Goal: Task Accomplishment & Management: Manage account settings

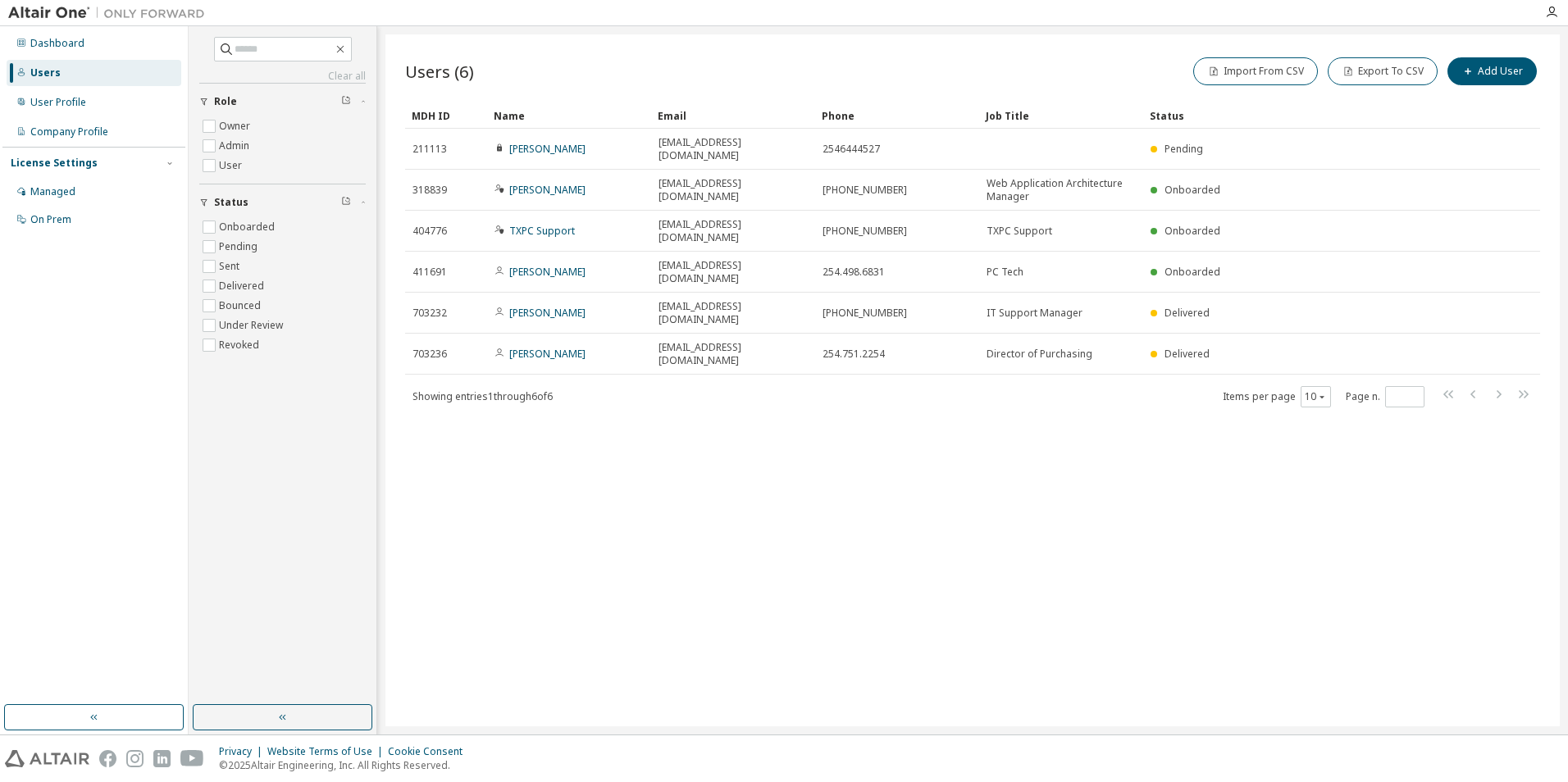
click at [869, 413] on div "Users (6) Import From CSV Export To CSV Add User Clear Load Save Save As Field …" at bounding box center [972, 380] width 1174 height 691
click at [72, 99] on div "User Profile" at bounding box center [58, 102] width 56 height 13
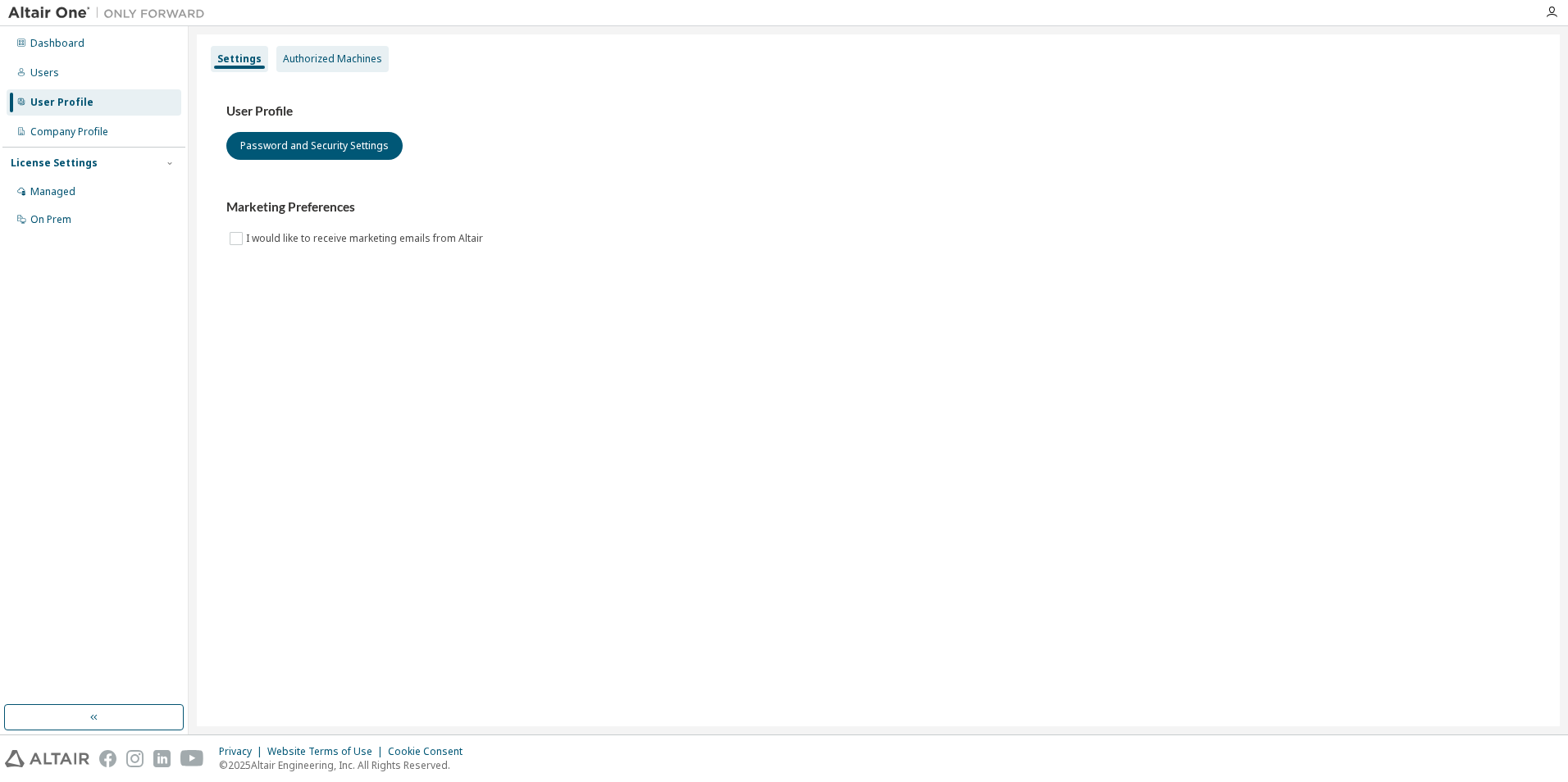
click at [319, 67] on div "Authorized Machines" at bounding box center [332, 59] width 112 height 26
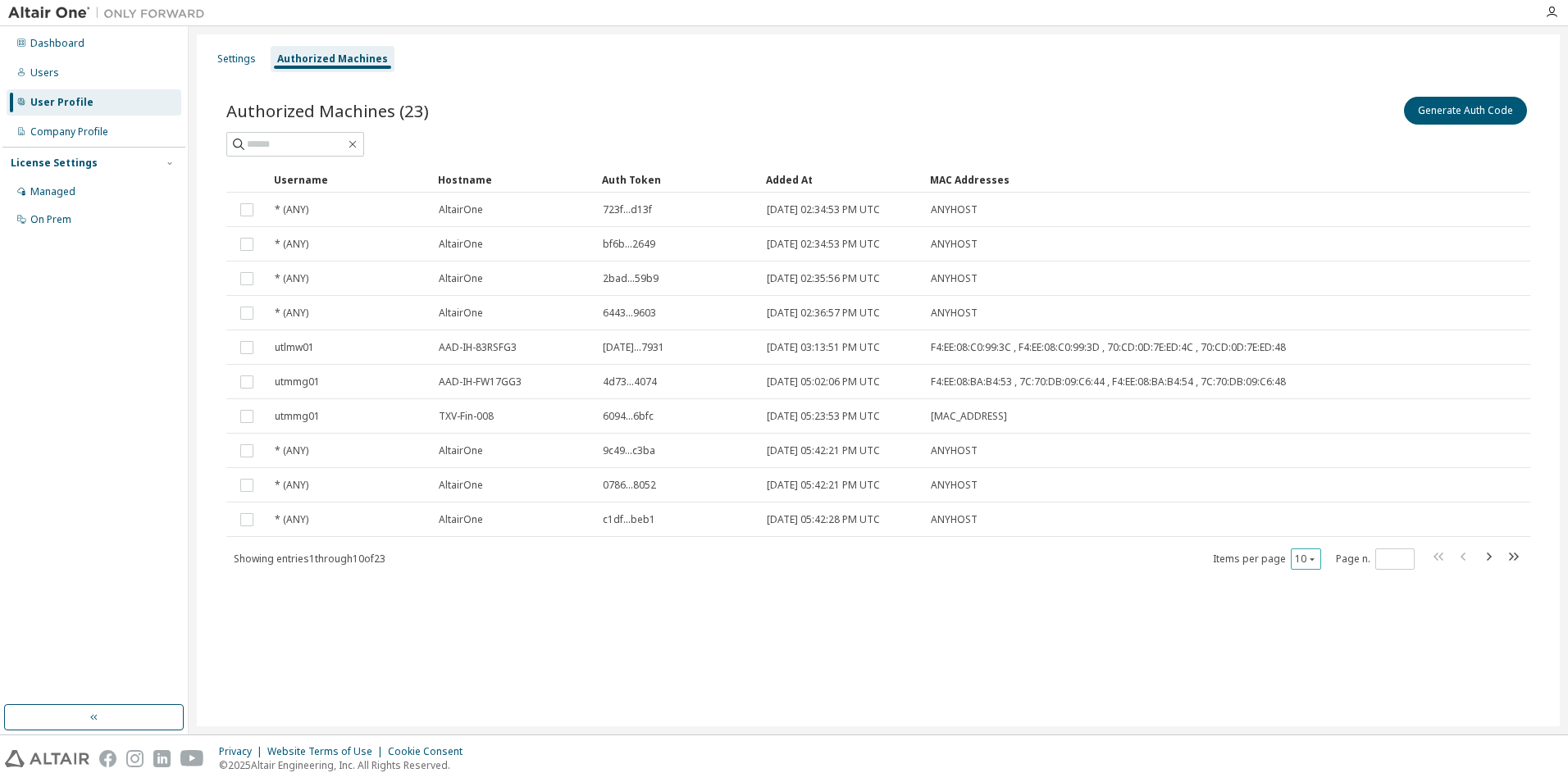
click at [1309, 550] on div "10" at bounding box center [1305, 559] width 30 height 22
click at [1320, 549] on div "10" at bounding box center [1305, 559] width 30 height 22
click at [1315, 559] on icon "button" at bounding box center [1311, 559] width 9 height 9
click at [1319, 628] on div "30" at bounding box center [1356, 620] width 131 height 20
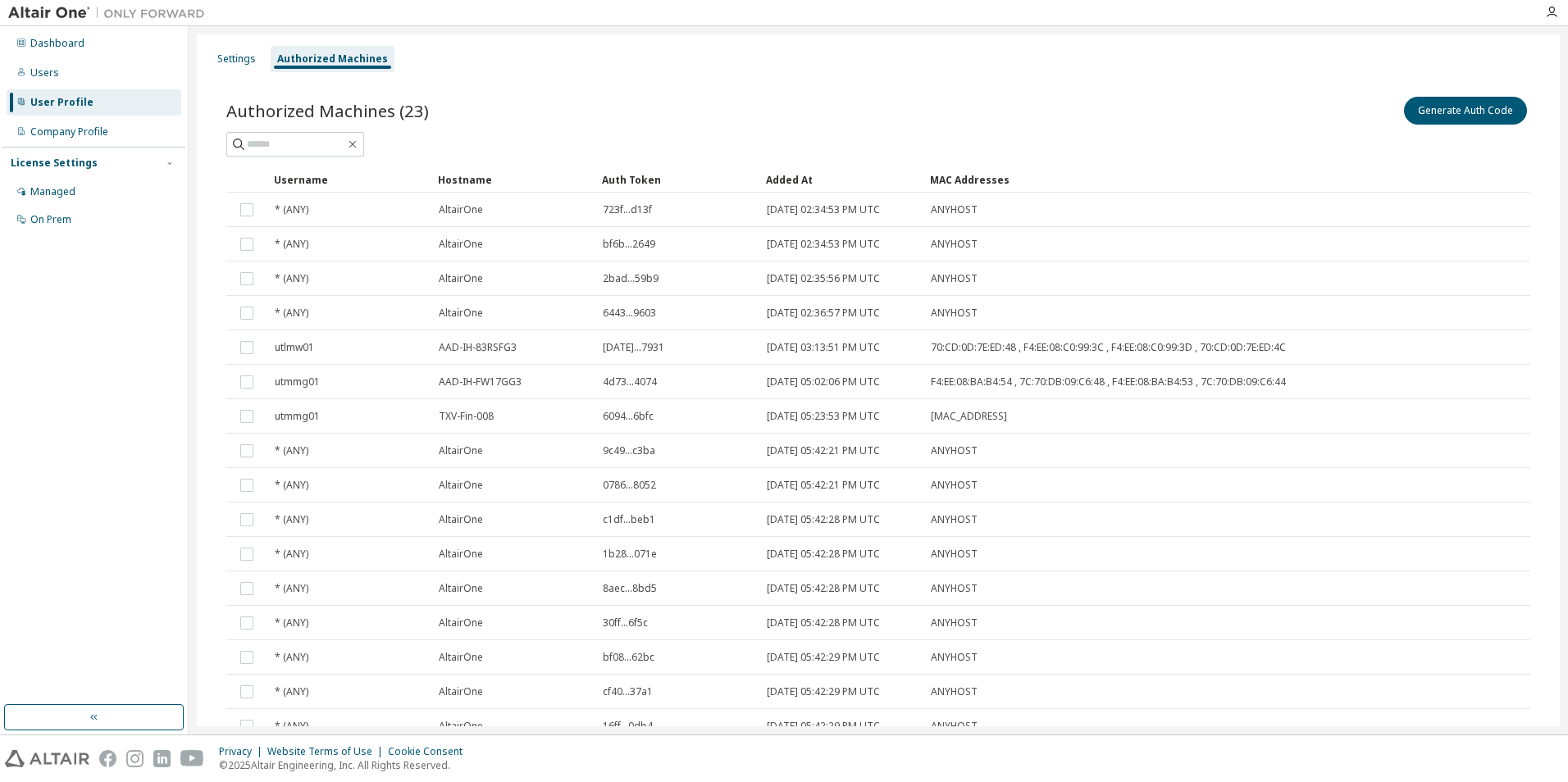
scroll to position [344, 0]
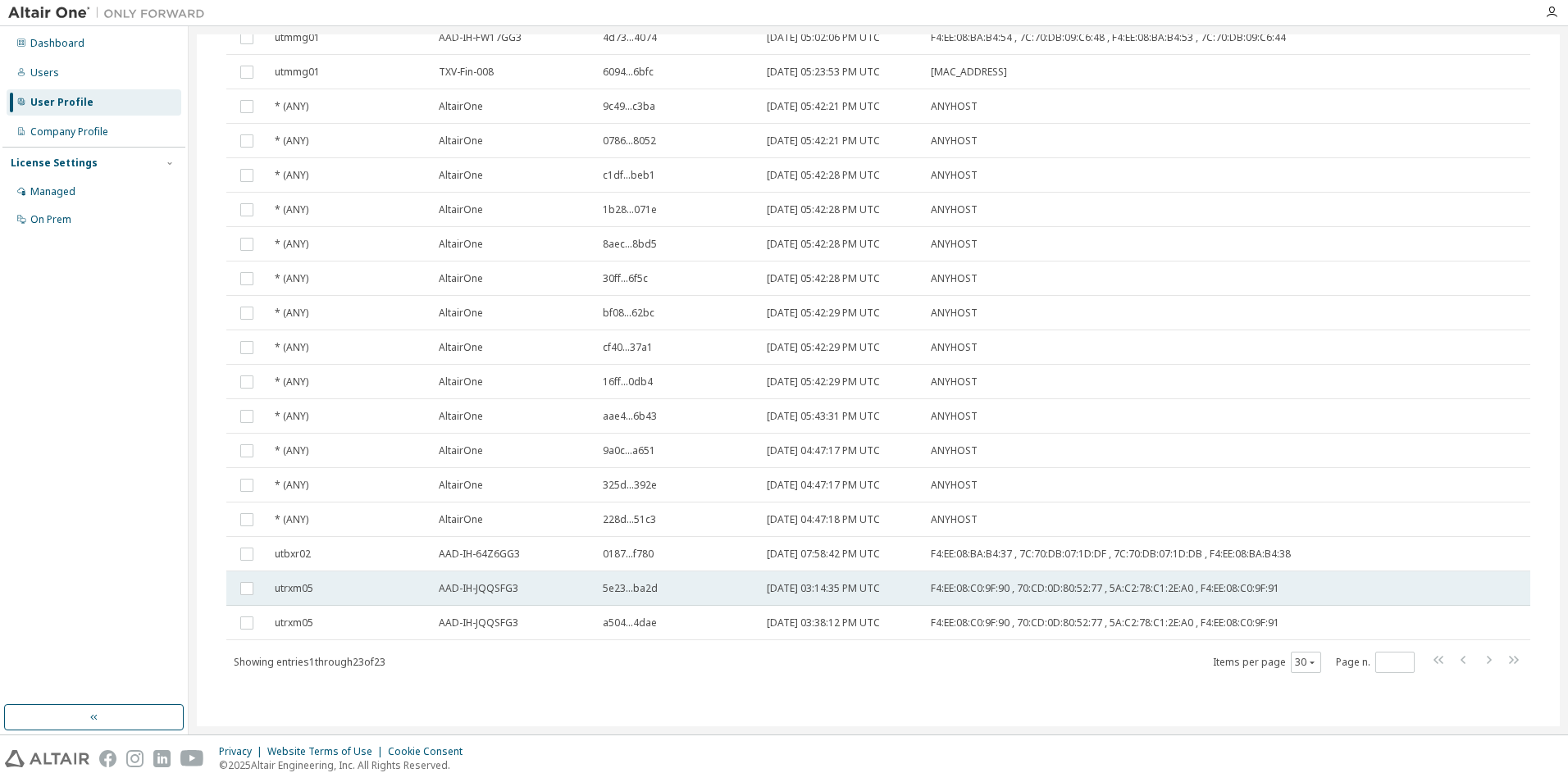
click at [385, 589] on div "utrxm05" at bounding box center [348, 588] width 149 height 13
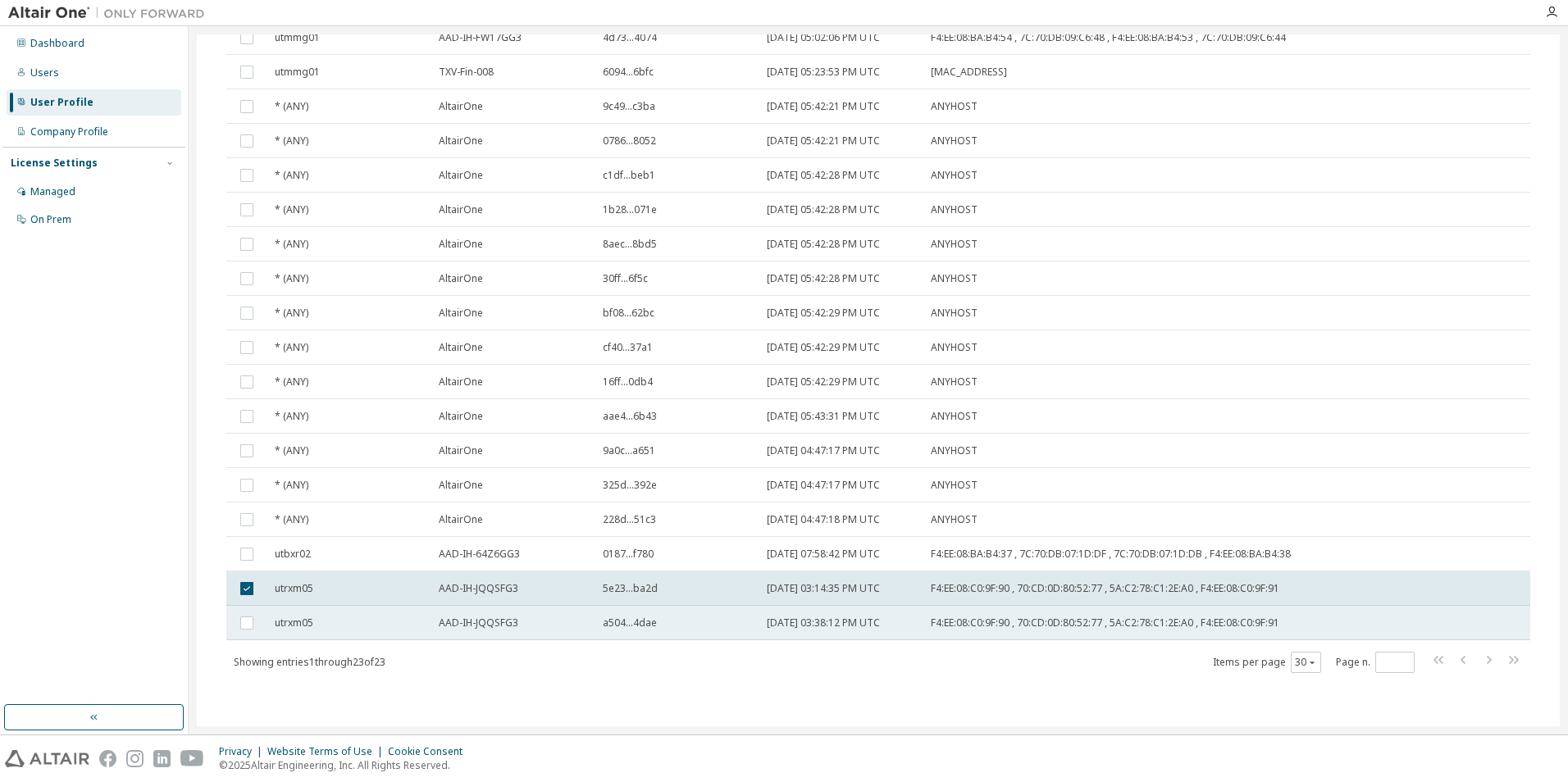
click at [354, 627] on div "utrxm05" at bounding box center [348, 622] width 149 height 13
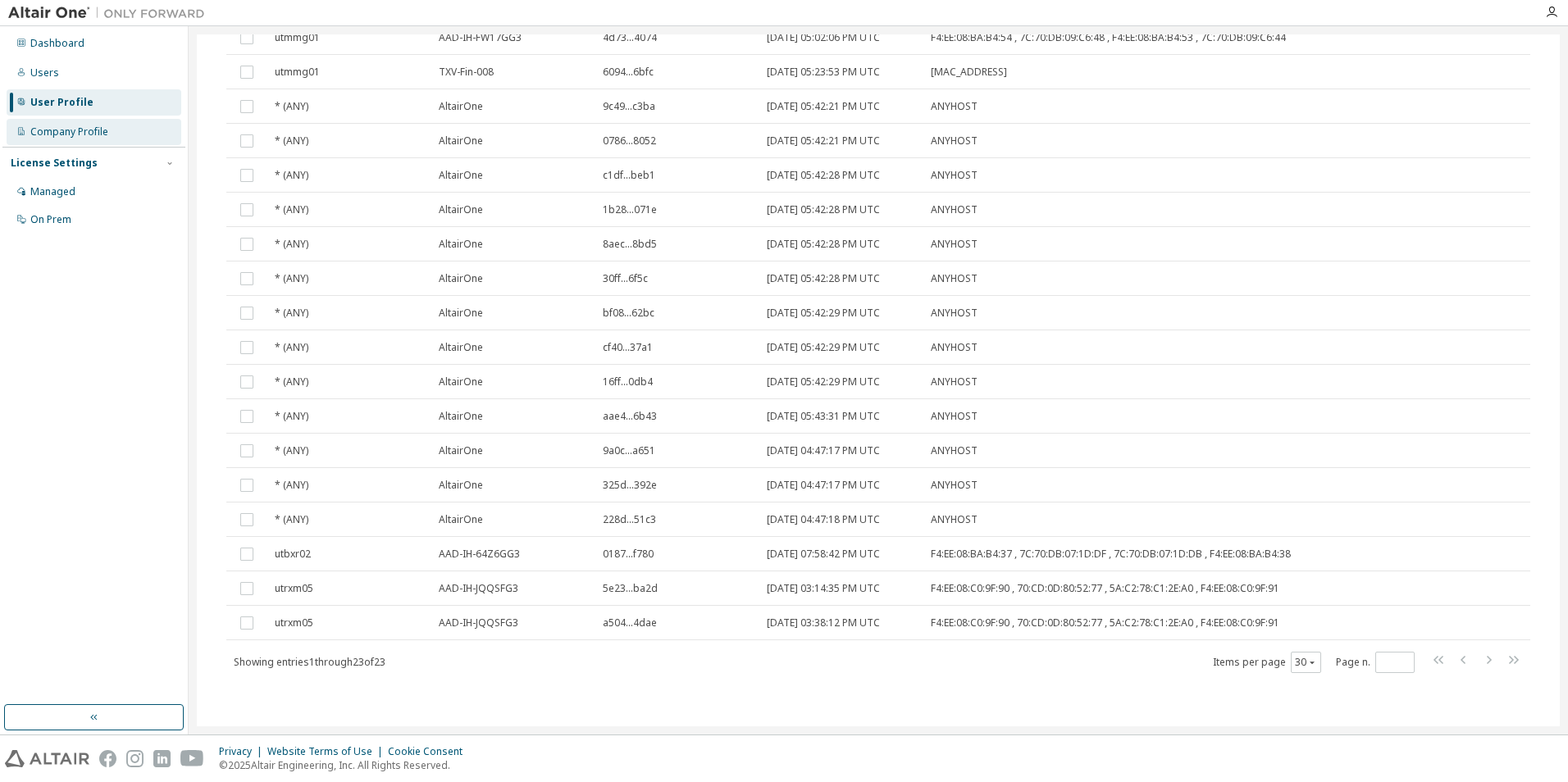
click at [110, 125] on div "Company Profile" at bounding box center [94, 132] width 174 height 26
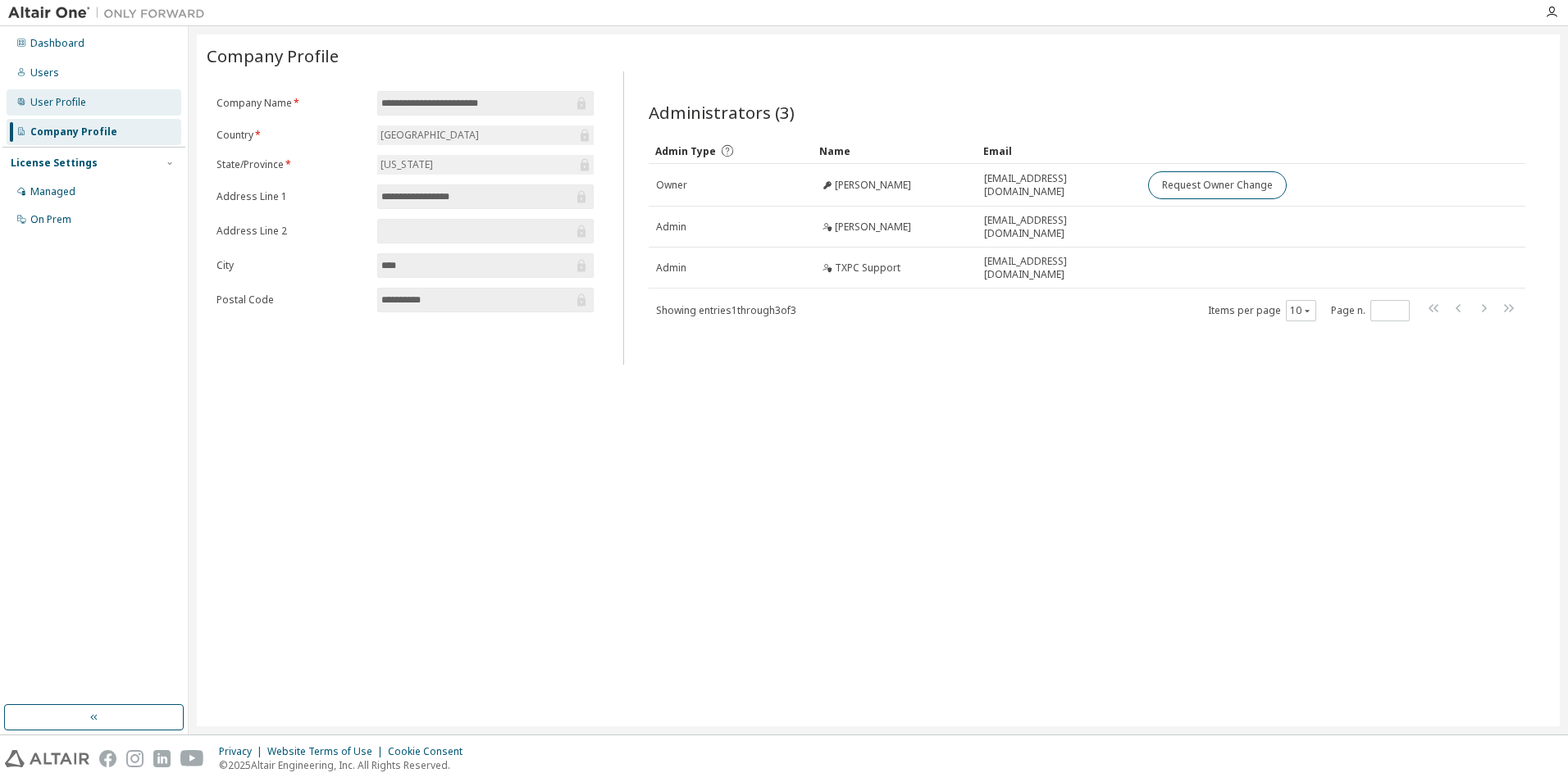
click at [105, 102] on div "User Profile" at bounding box center [94, 103] width 174 height 26
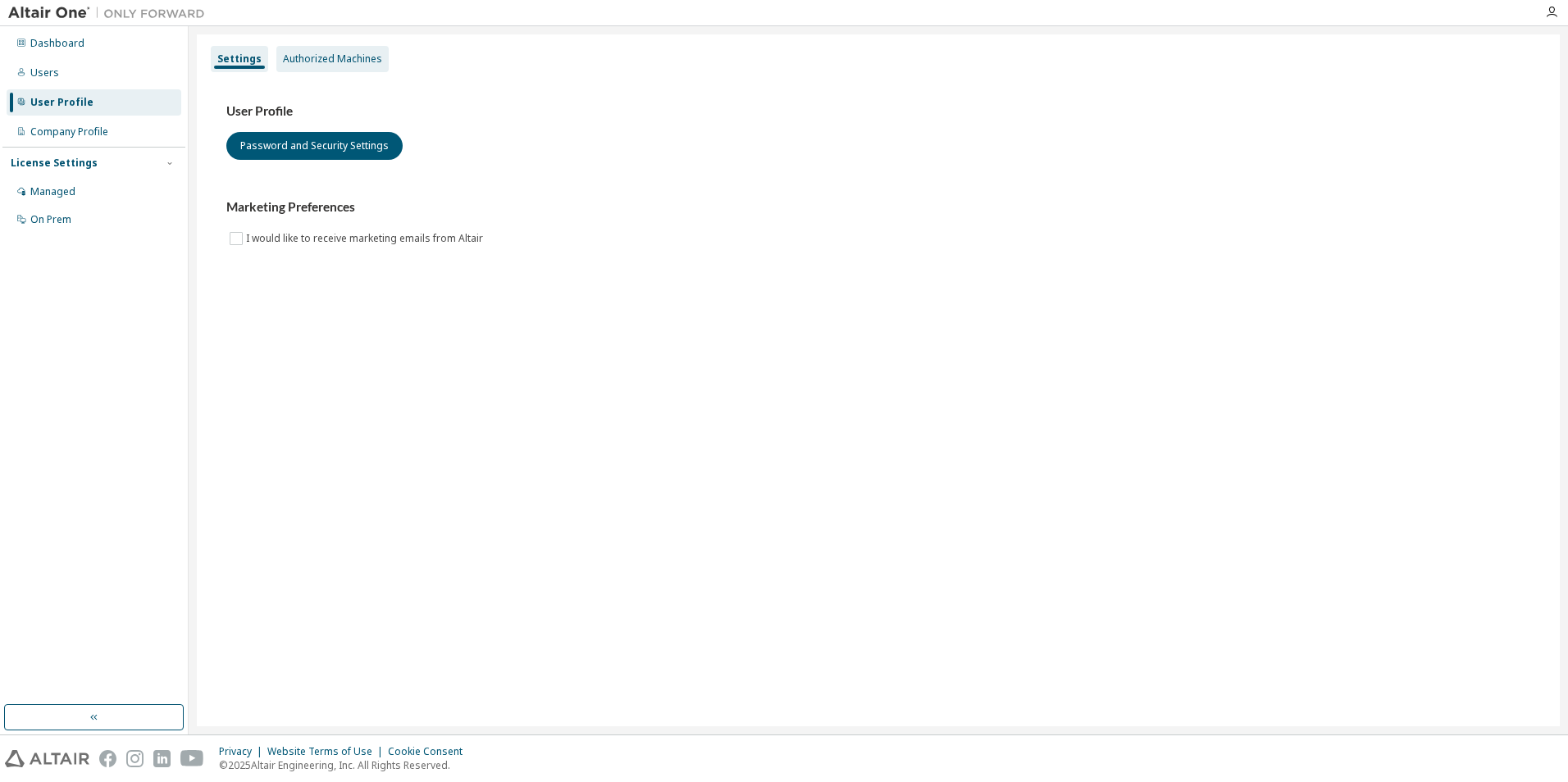
click at [293, 67] on div "Authorized Machines" at bounding box center [332, 59] width 112 height 26
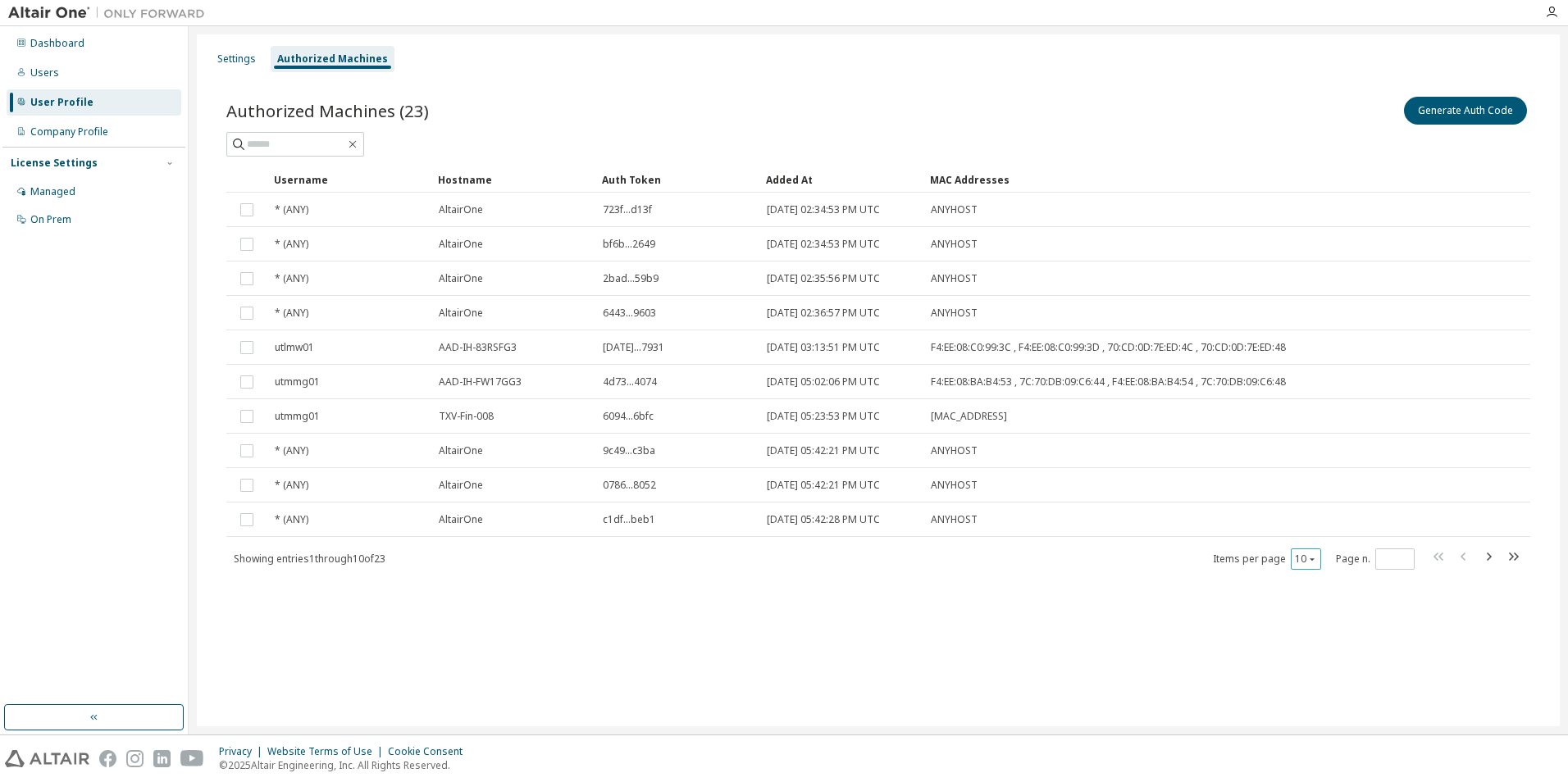
click at [1309, 557] on icon "button" at bounding box center [1311, 559] width 9 height 9
click at [1315, 636] on div "50" at bounding box center [1356, 640] width 131 height 20
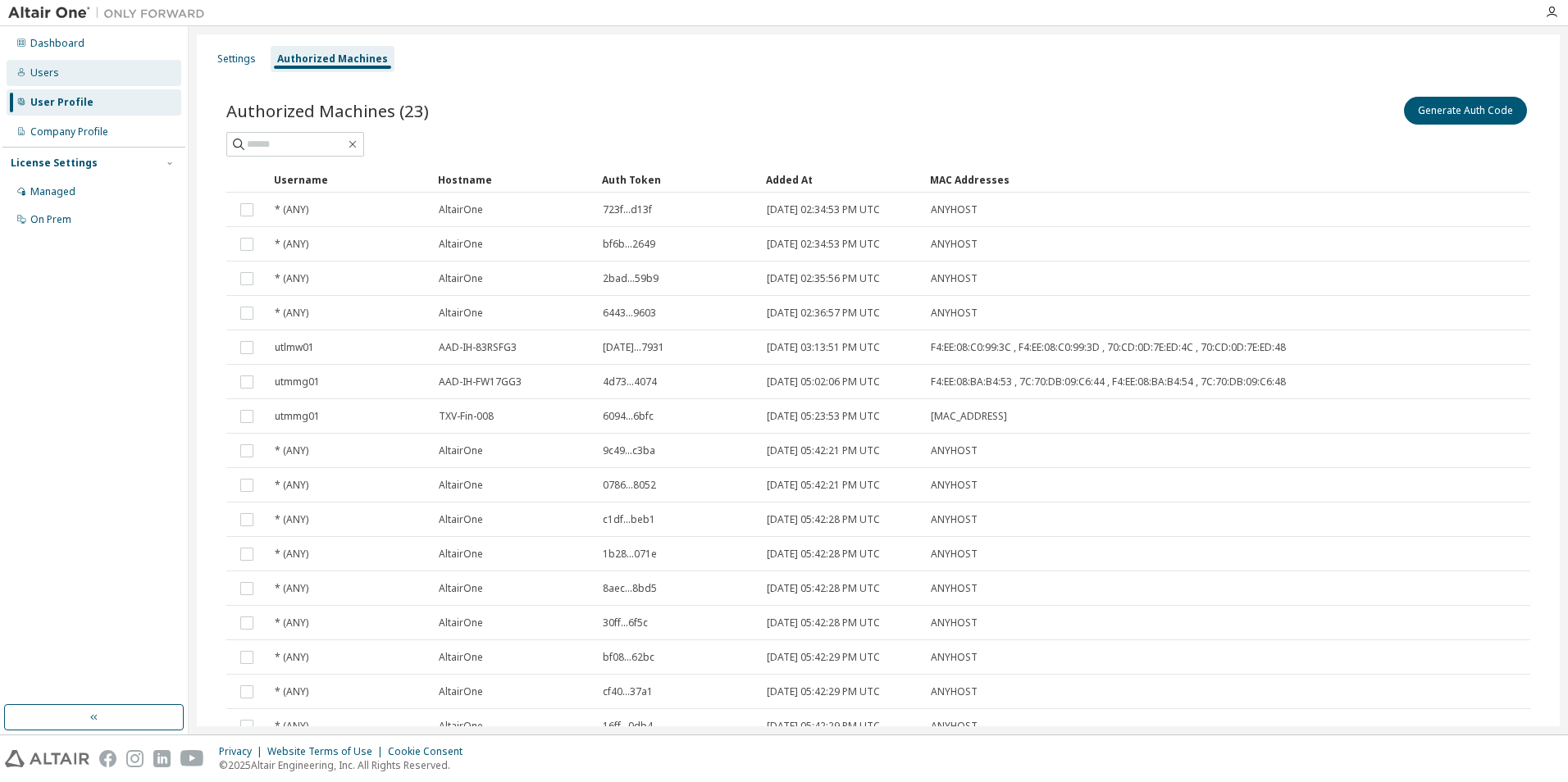
click at [89, 75] on div "Users" at bounding box center [94, 72] width 174 height 26
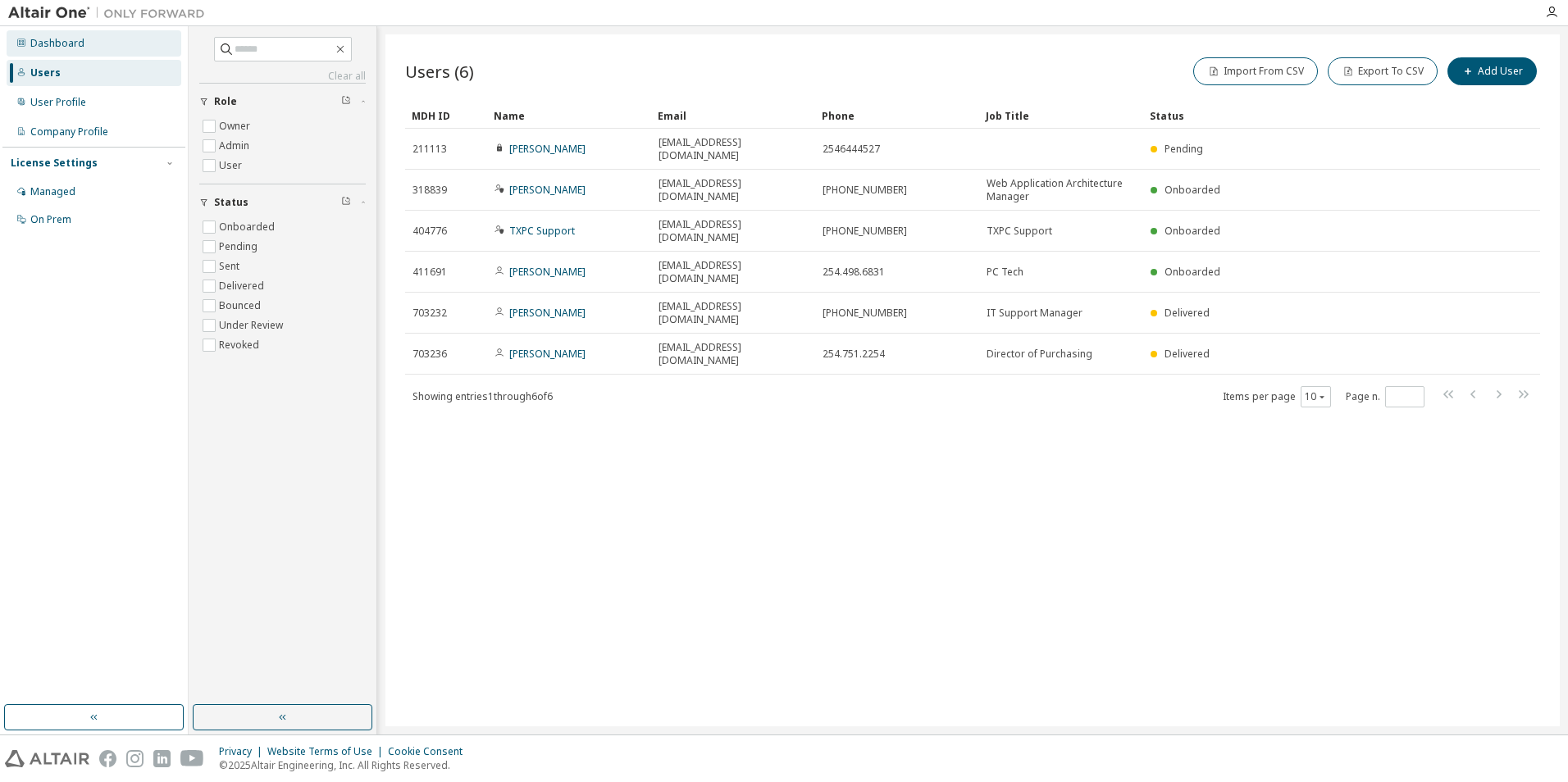
click at [98, 52] on div "Dashboard" at bounding box center [94, 43] width 174 height 26
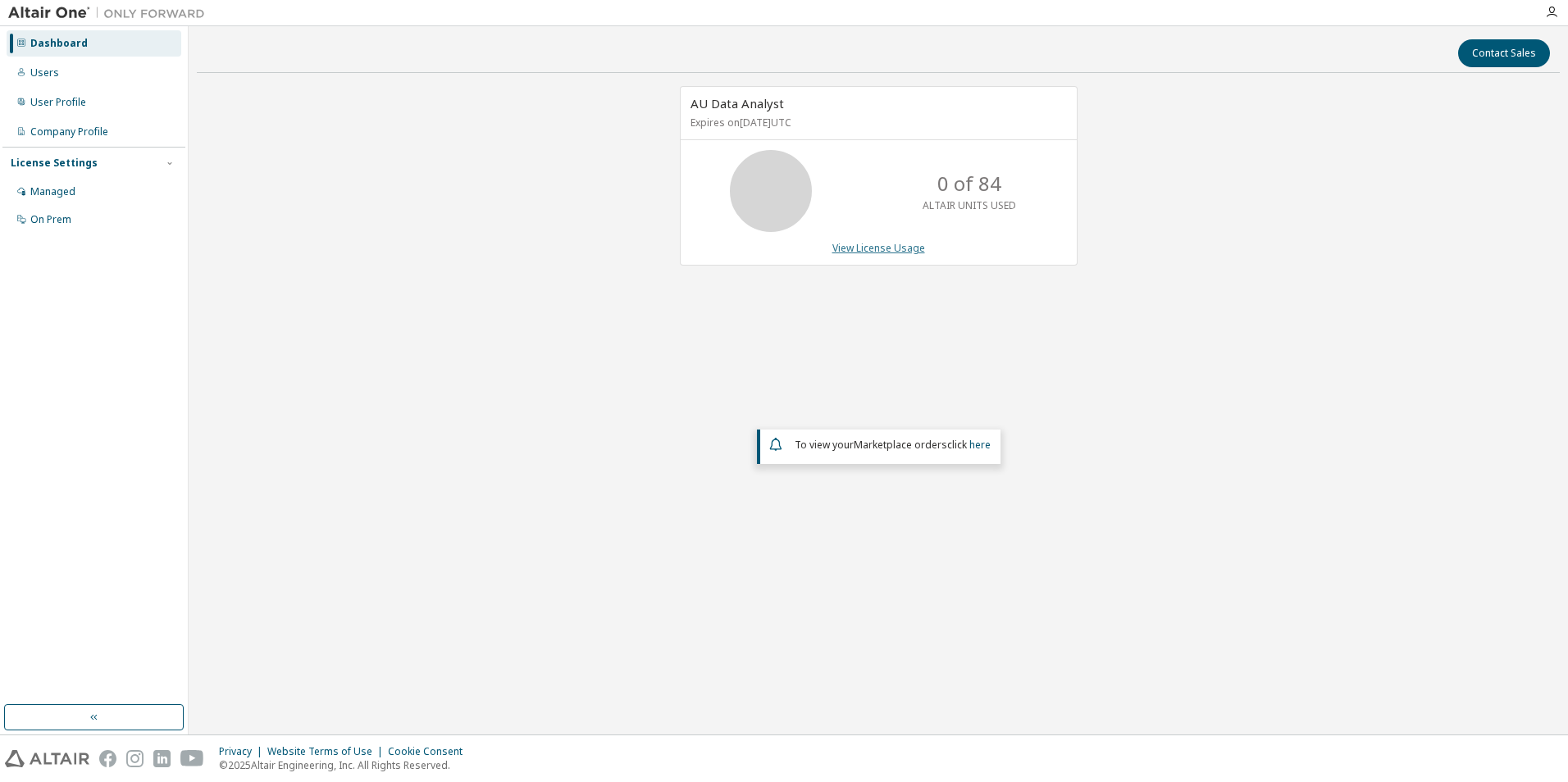
click at [889, 241] on link "View License Usage" at bounding box center [878, 248] width 92 height 14
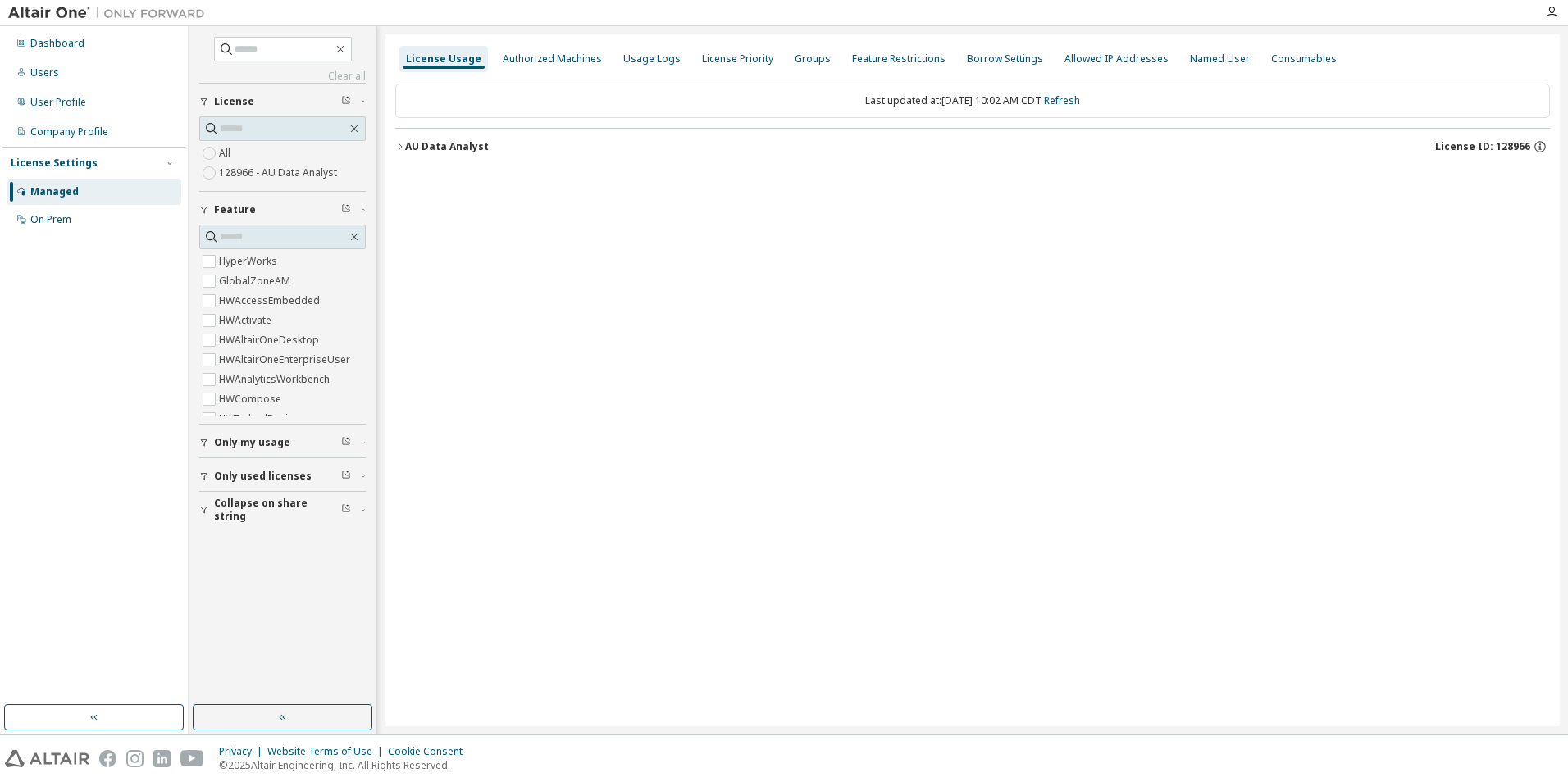
click at [310, 174] on label "128966 - AU Data Analyst" at bounding box center [279, 172] width 122 height 20
